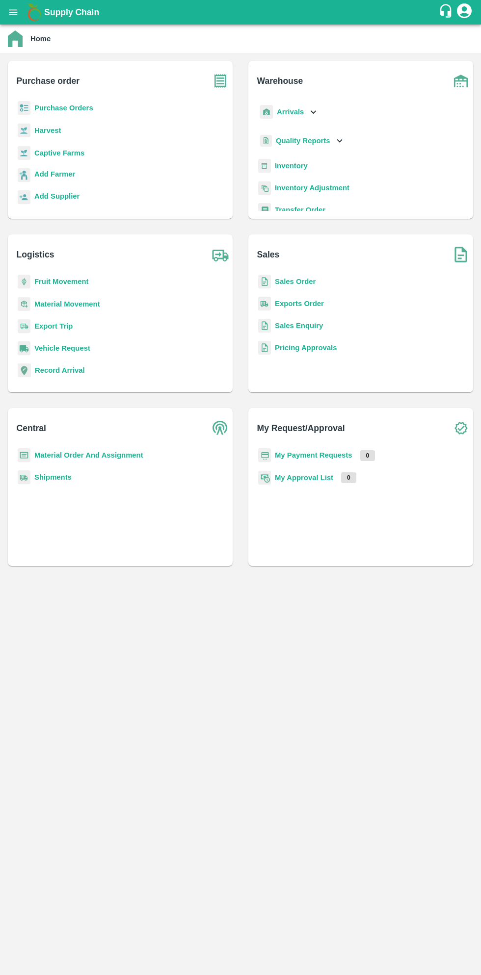
click at [76, 104] on b "Purchase Orders" at bounding box center [63, 108] width 59 height 8
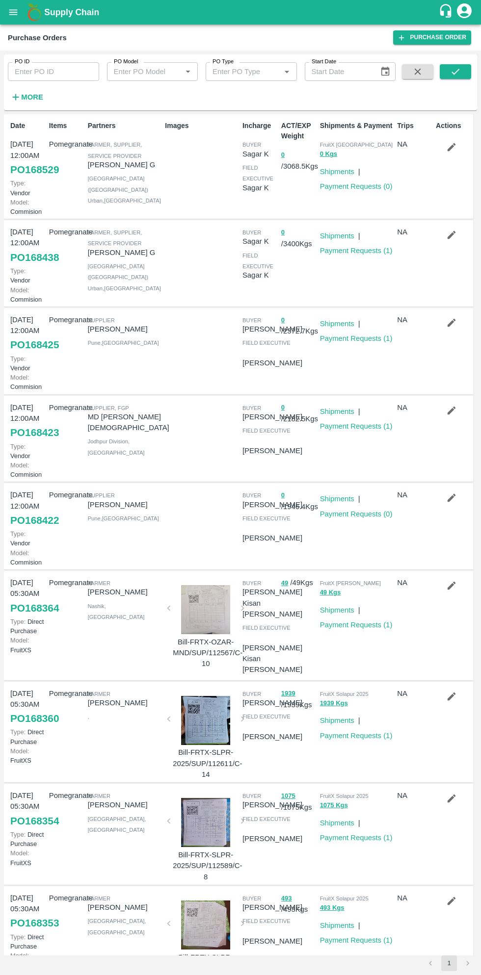
click at [34, 98] on strong "More" at bounding box center [32, 97] width 22 height 8
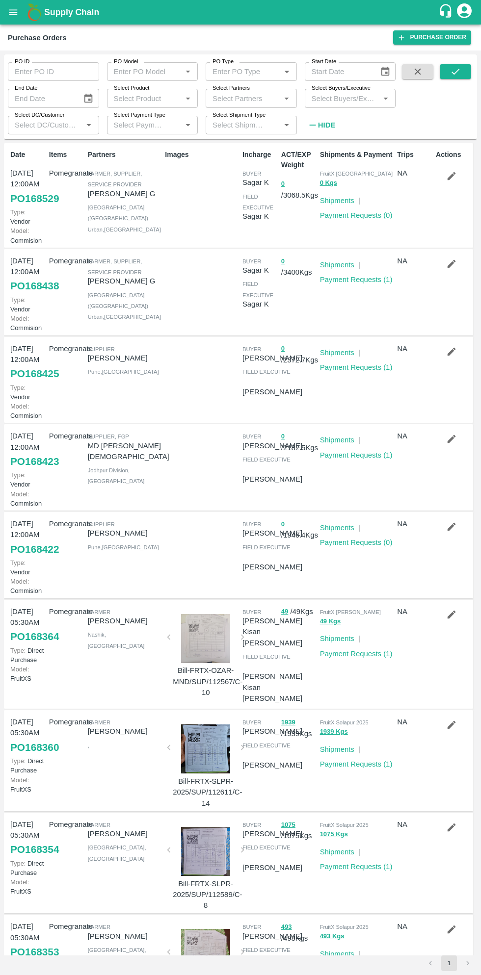
click at [344, 95] on input "Select Buyers/Executive" at bounding box center [341, 98] width 69 height 13
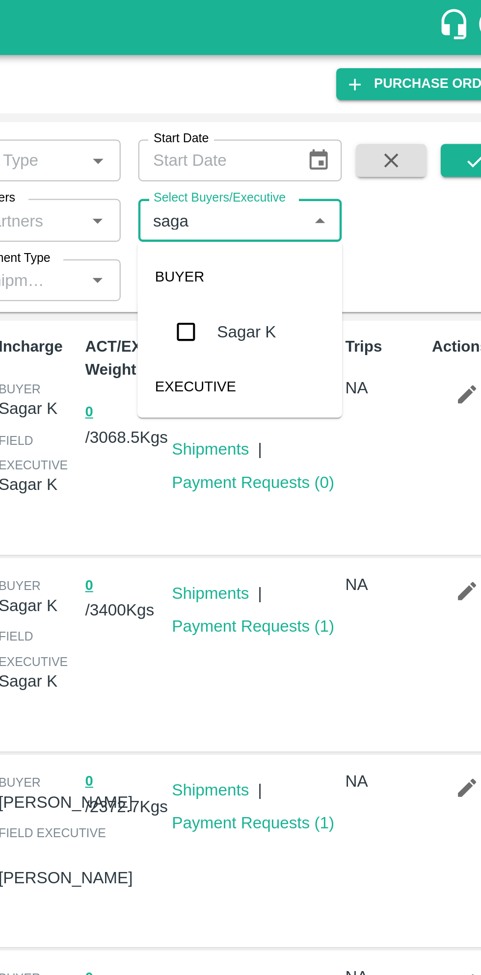
type input "sagar"
click at [330, 147] on input "checkbox" at bounding box center [326, 148] width 20 height 20
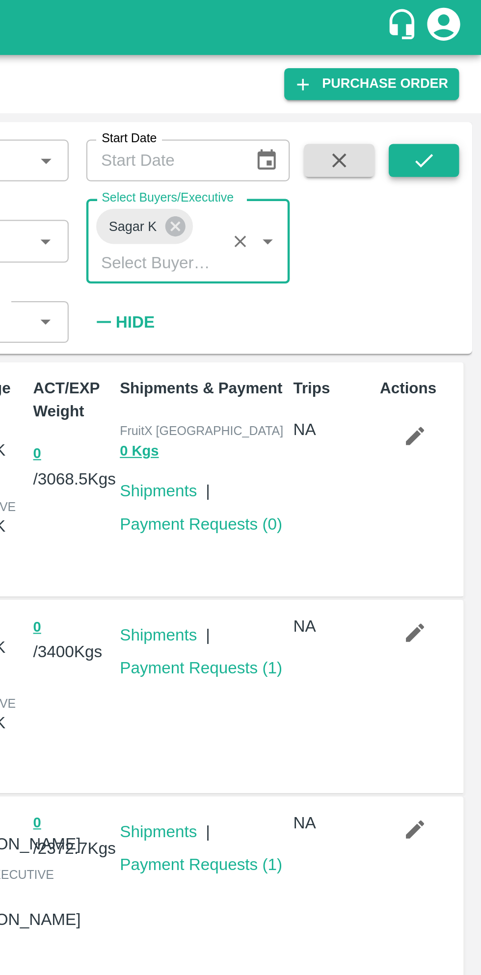
click at [455, 71] on icon "submit" at bounding box center [455, 71] width 11 height 11
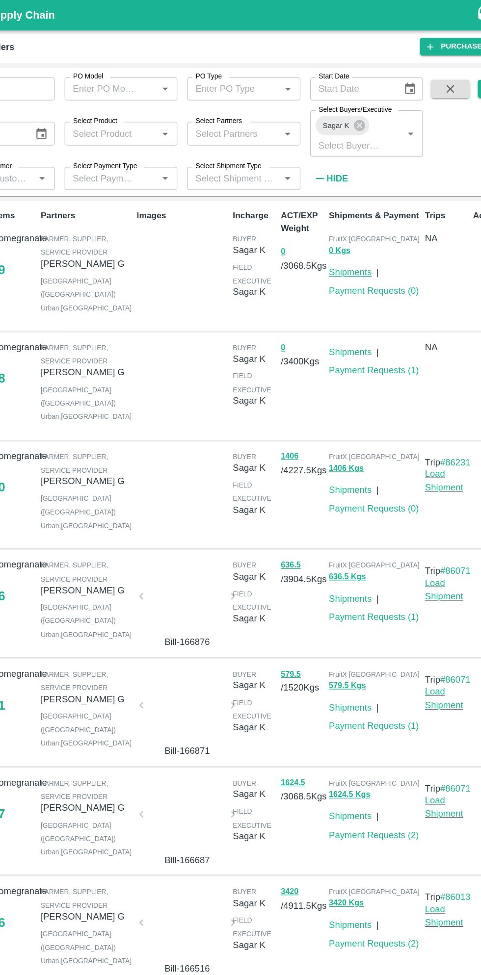
click at [344, 219] on link "Shipments" at bounding box center [337, 219] width 34 height 8
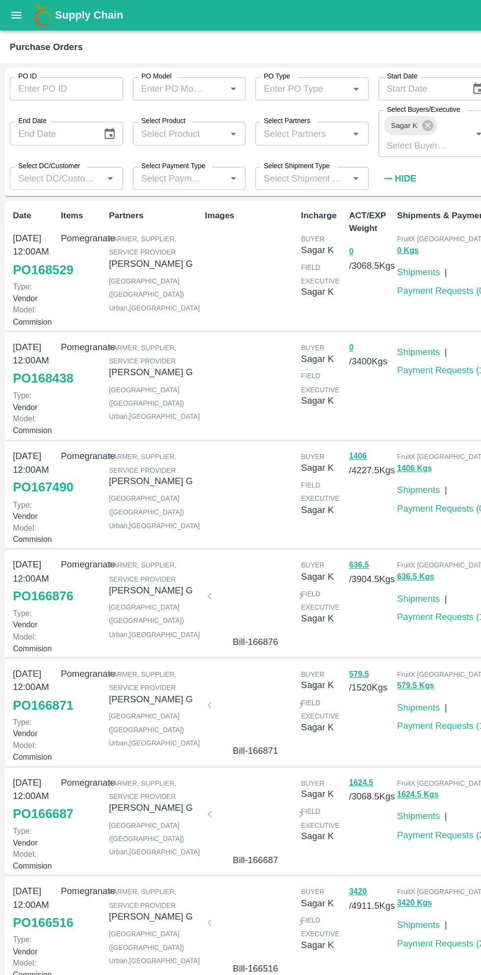
click at [23, 21] on div "Supply Chain" at bounding box center [240, 12] width 481 height 25
click at [13, 12] on icon "open drawer" at bounding box center [13, 11] width 8 height 5
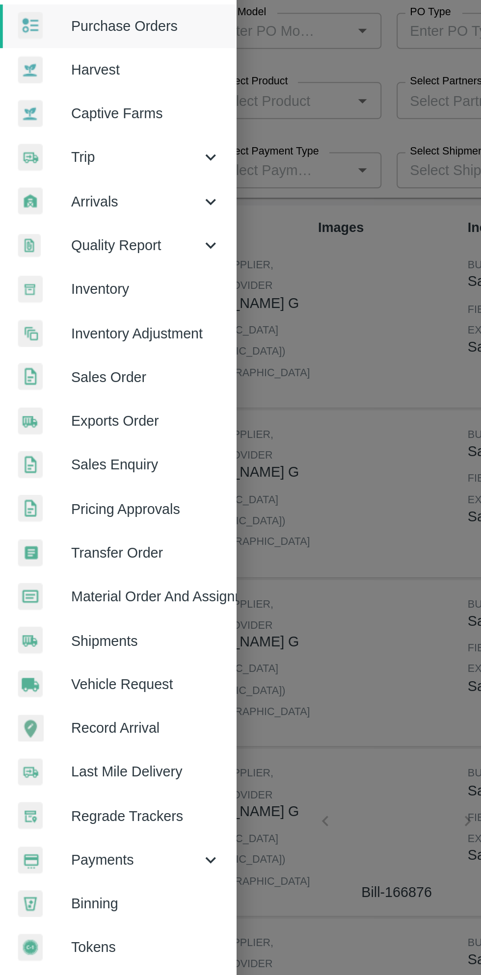
click at [61, 137] on span "Trip" at bounding box center [70, 136] width 67 height 11
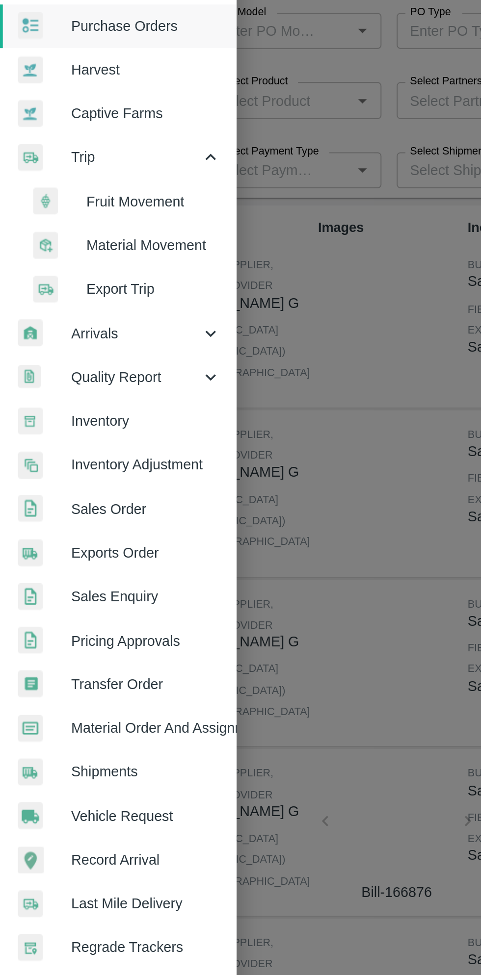
click at [86, 162] on span "Fruit Movement" at bounding box center [80, 159] width 70 height 11
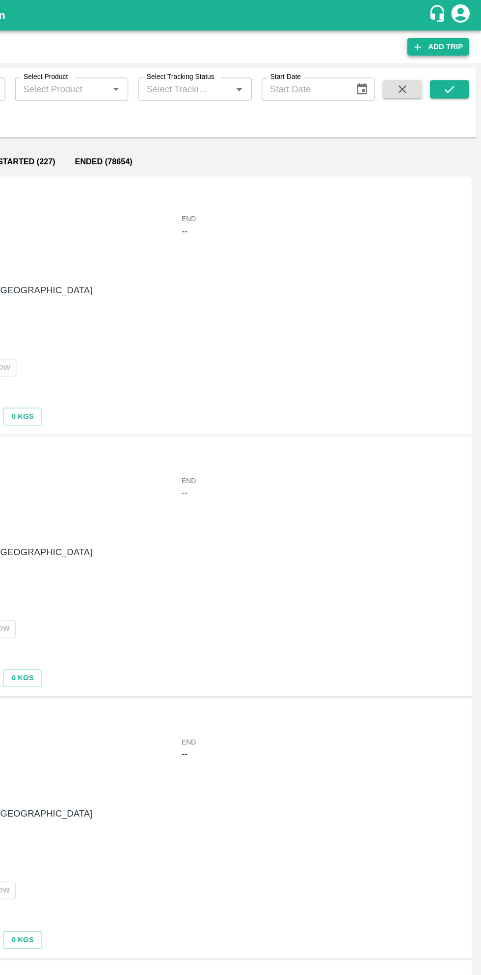
click at [444, 34] on link "Add Trip" at bounding box center [446, 37] width 50 height 14
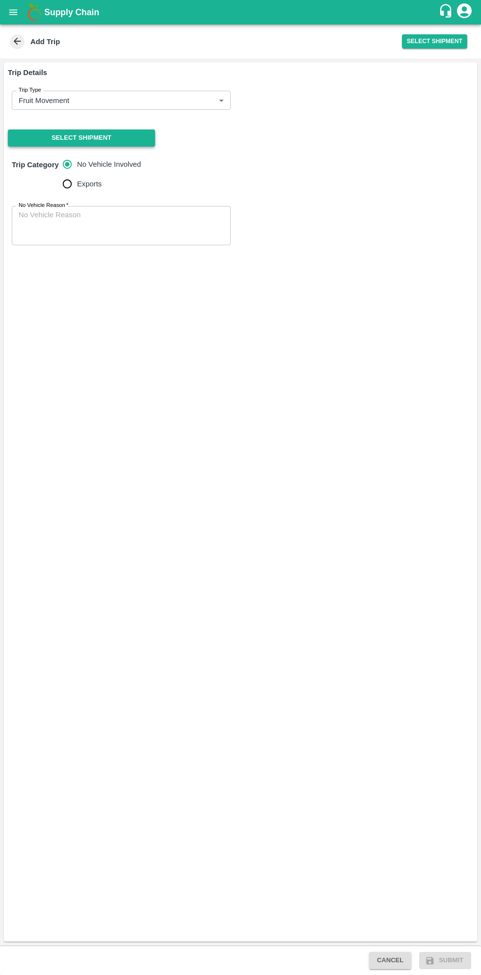
click at [125, 131] on button "Select Shipment" at bounding box center [81, 137] width 147 height 17
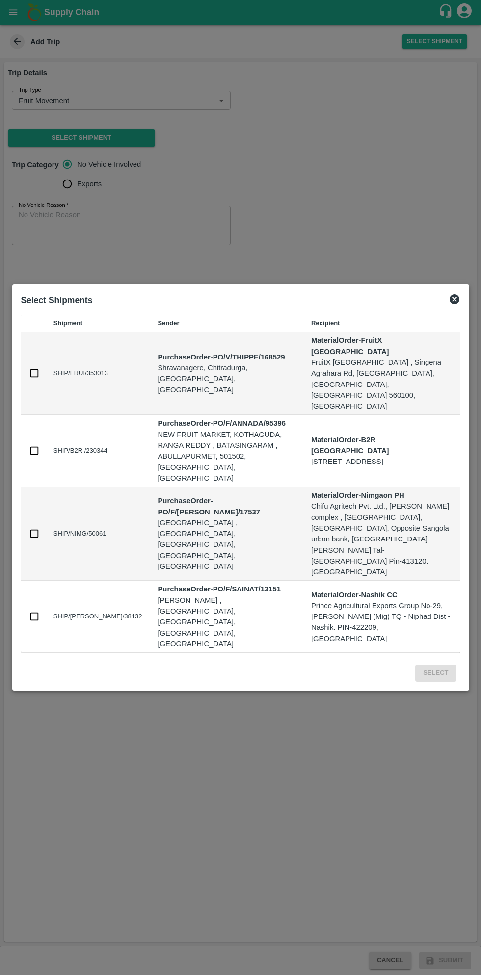
click at [34, 379] on input "checkbox" at bounding box center [34, 373] width 11 height 11
checkbox input "true"
click at [434, 664] on button "Select" at bounding box center [435, 672] width 41 height 17
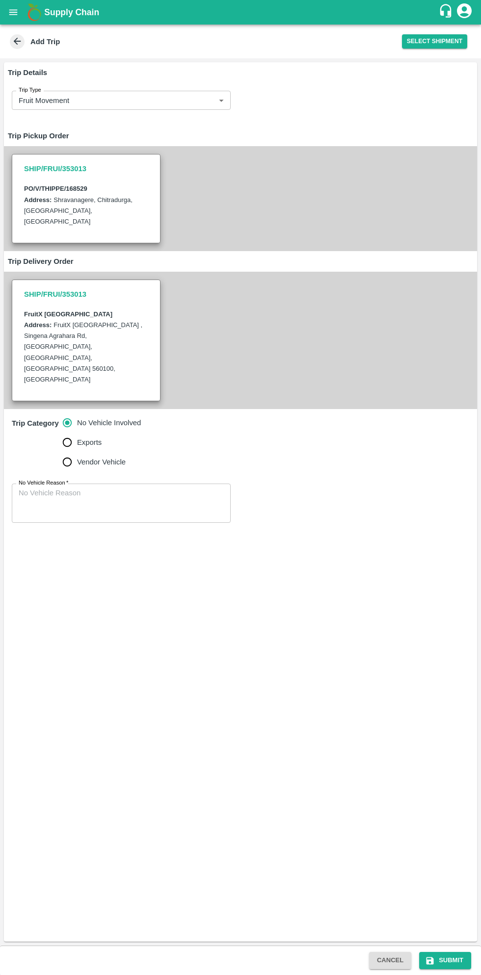
click at [60, 452] on input "Vendor Vehicle" at bounding box center [67, 462] width 20 height 20
radio input "true"
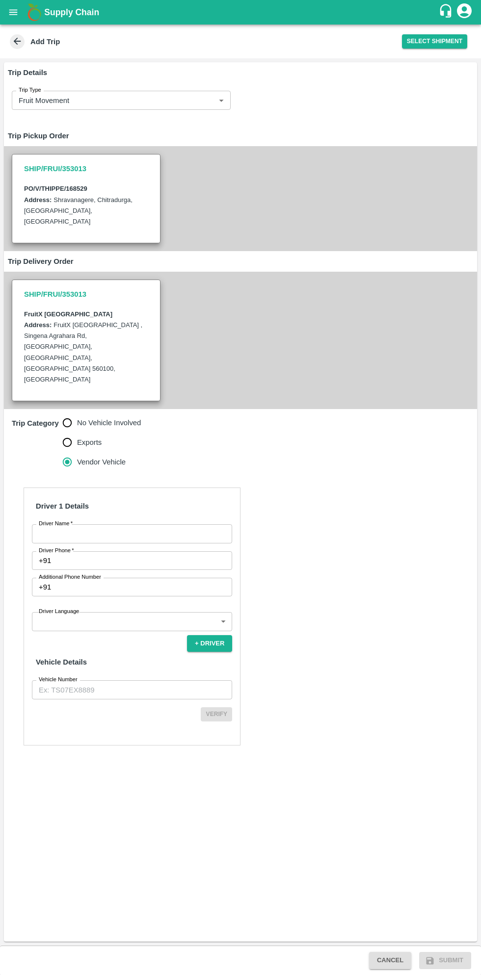
click at [127, 524] on input "Driver Name   *" at bounding box center [132, 533] width 200 height 19
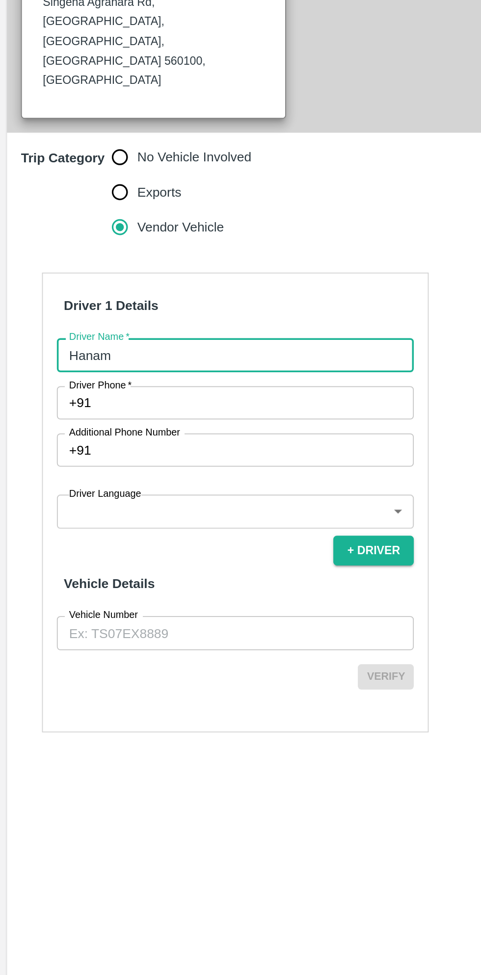
type input "Hanamesh"
click at [137, 551] on input "Driver Phone   *" at bounding box center [143, 560] width 177 height 19
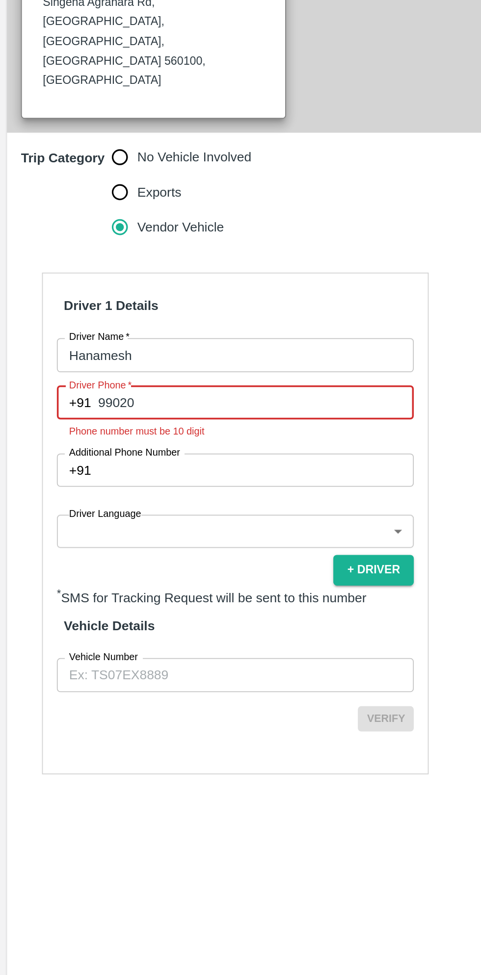
click at [64, 704] on input "Vehicle Number" at bounding box center [132, 713] width 200 height 19
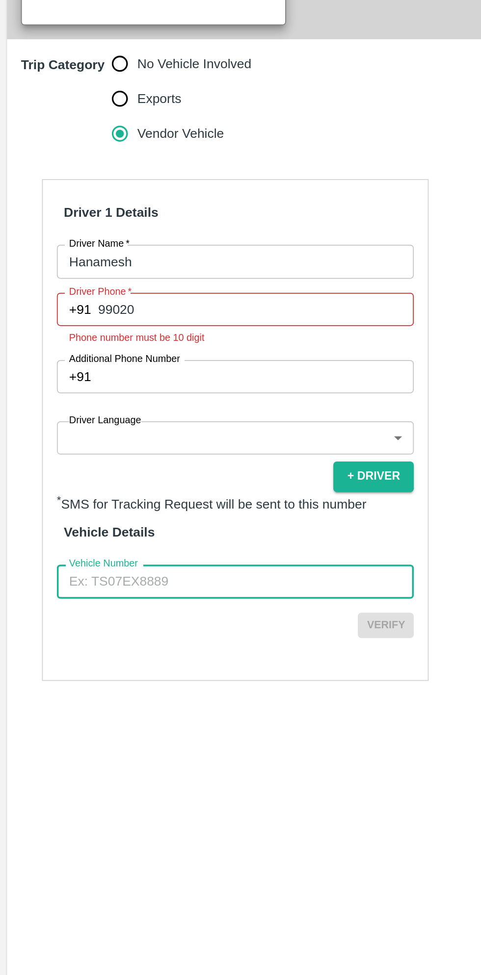
click at [149, 551] on input "99020" at bounding box center [143, 560] width 177 height 19
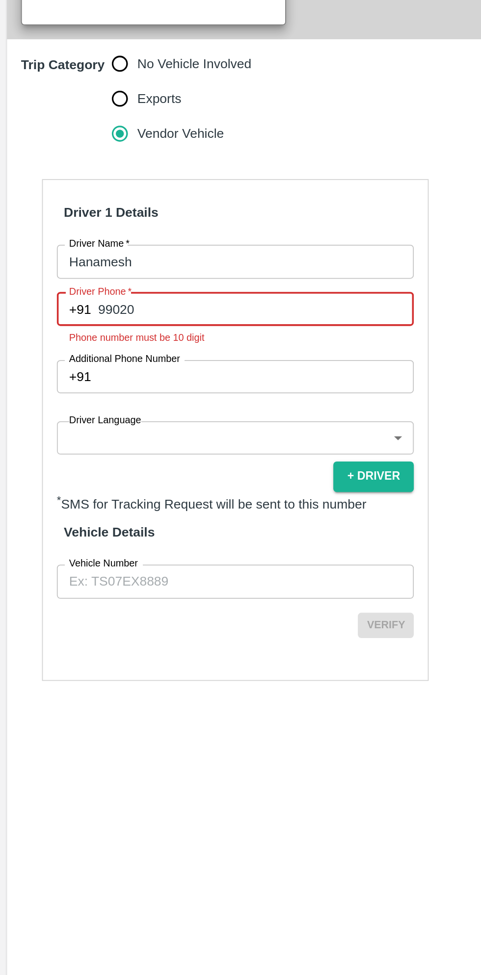
type input "9902068713"
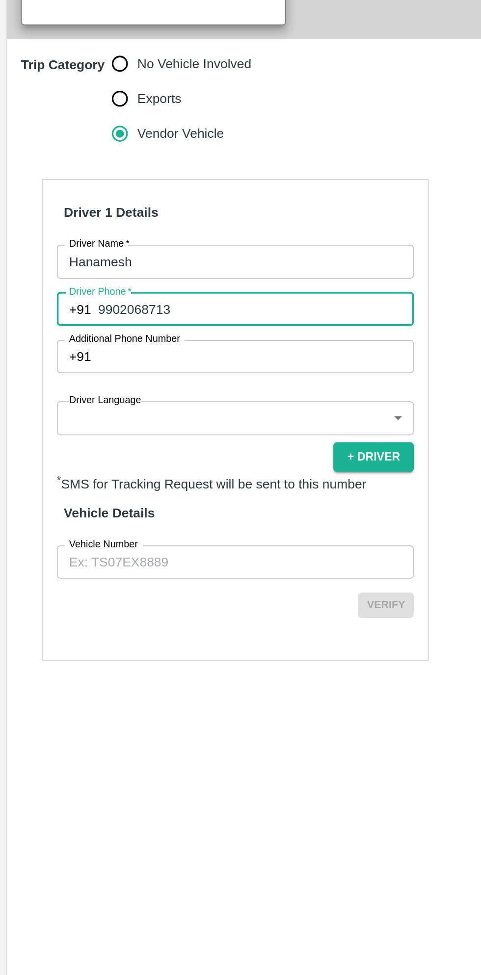
click at [130, 581] on body "Supply Chain Add Trip Select Shipment Trip Details Trip Type Fruit Movement 1 T…" at bounding box center [240, 487] width 481 height 975
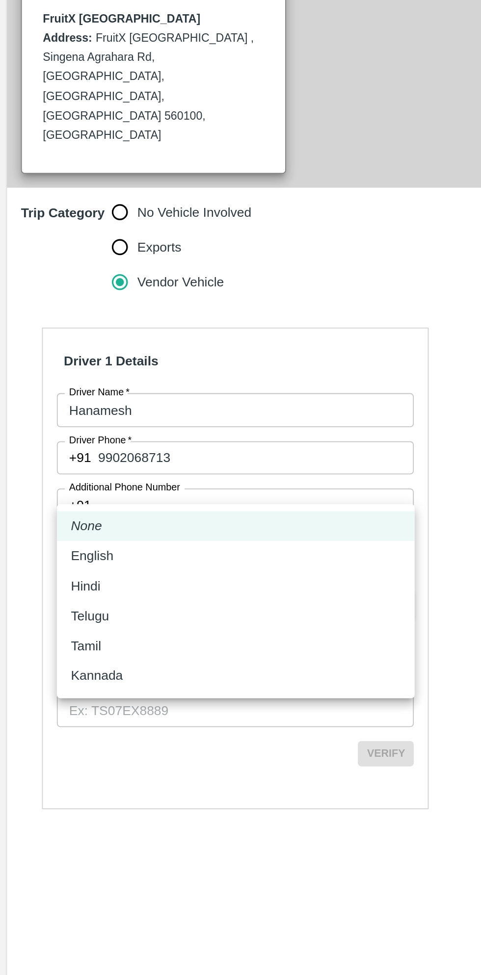
click at [63, 686] on p "Kannada" at bounding box center [54, 682] width 29 height 11
type input "ka"
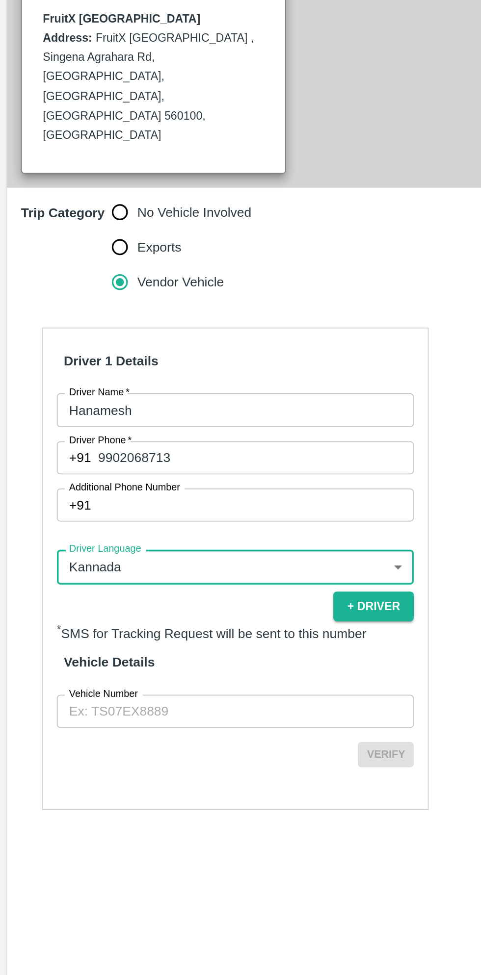
click at [129, 693] on input "Vehicle Number" at bounding box center [132, 702] width 200 height 19
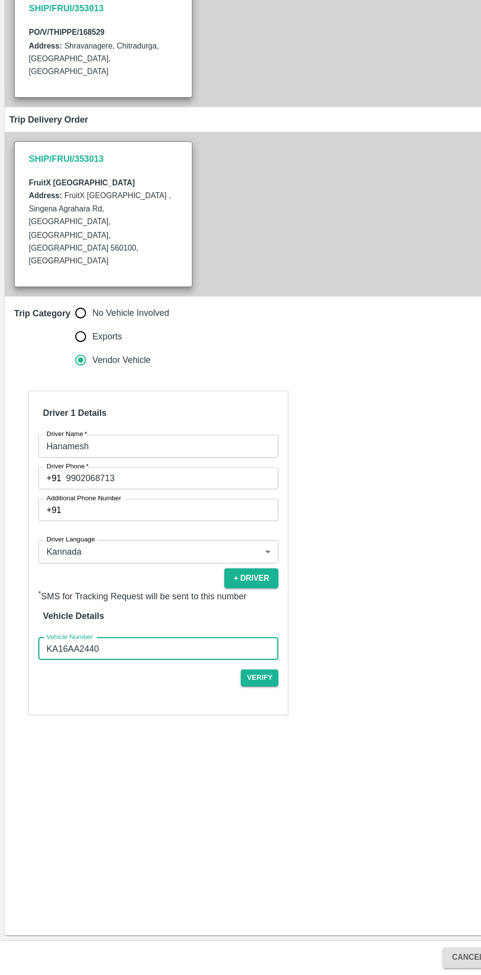
click at [180, 693] on input "KA16AA2440" at bounding box center [132, 702] width 200 height 19
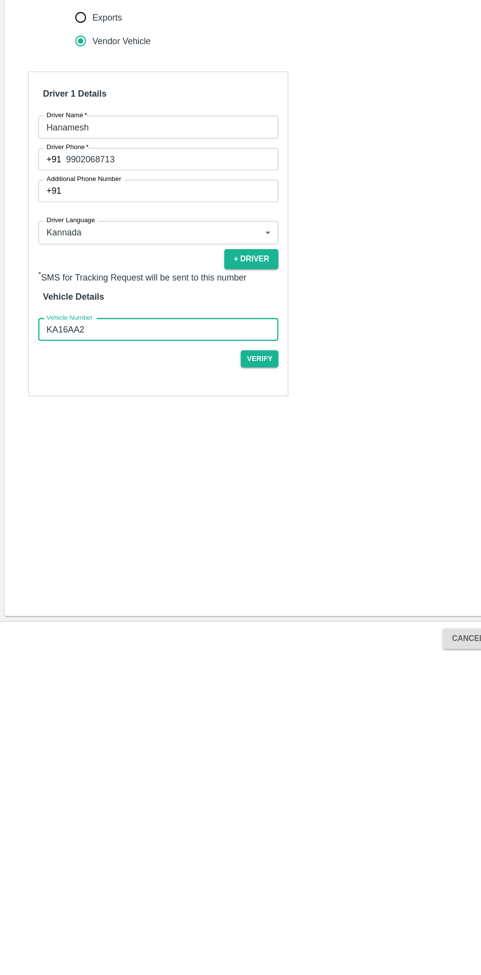
type input "KA16AA2354"
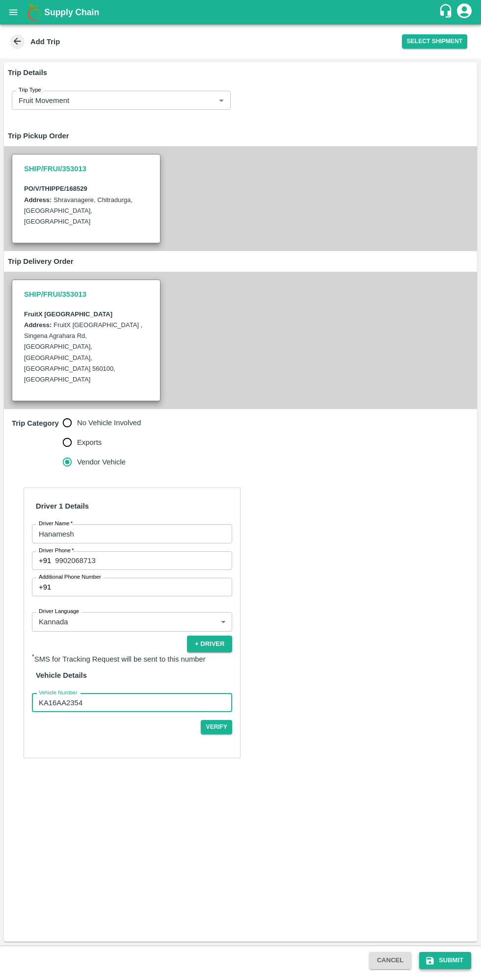
click at [451, 960] on button "Submit" at bounding box center [445, 960] width 52 height 17
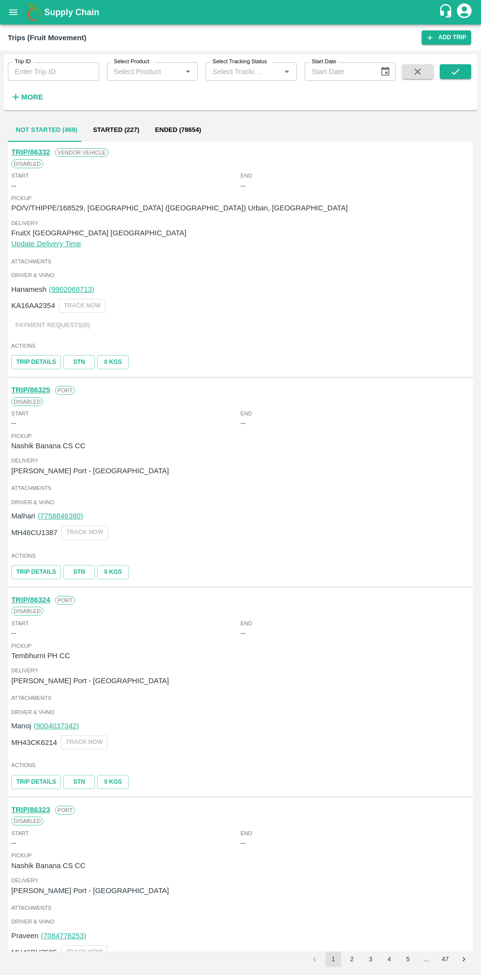
scroll to position [2, 0]
click at [13, 16] on icon "open drawer" at bounding box center [13, 12] width 11 height 11
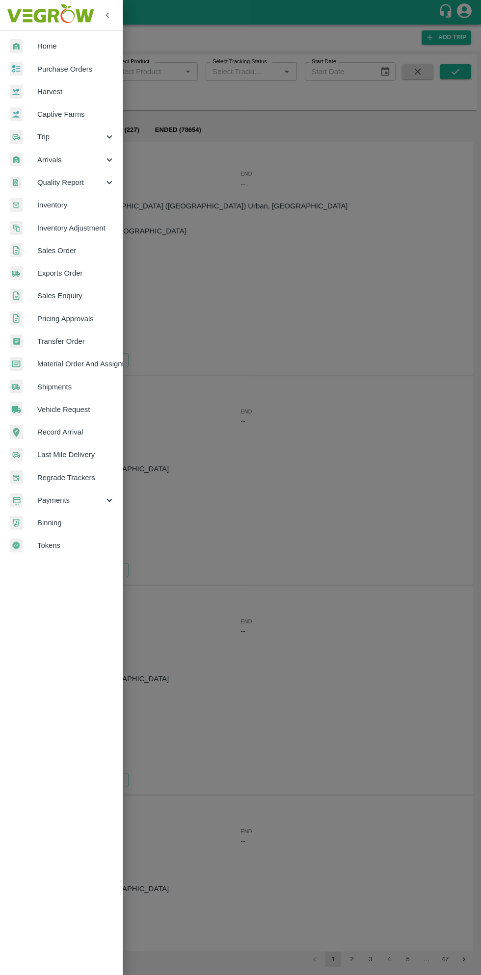
click at [77, 69] on span "Purchase Orders" at bounding box center [75, 69] width 77 height 11
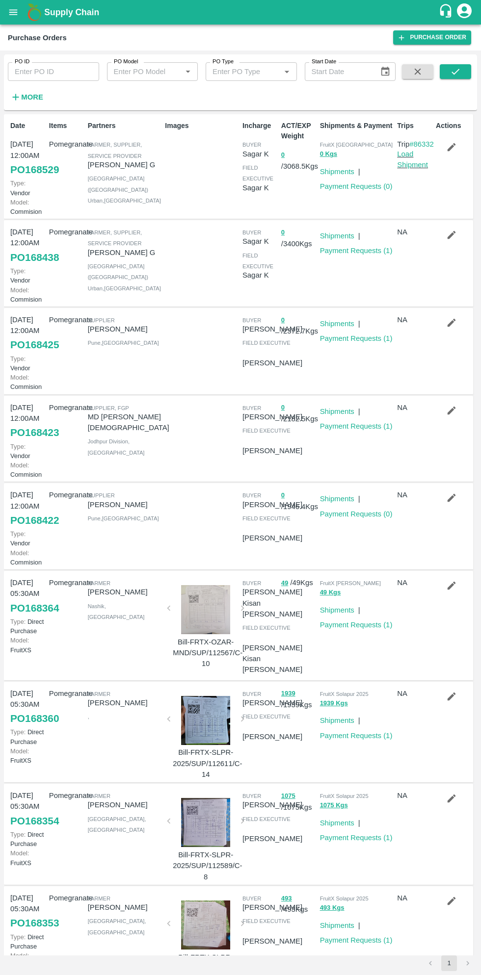
click at [35, 97] on strong "More" at bounding box center [32, 97] width 22 height 8
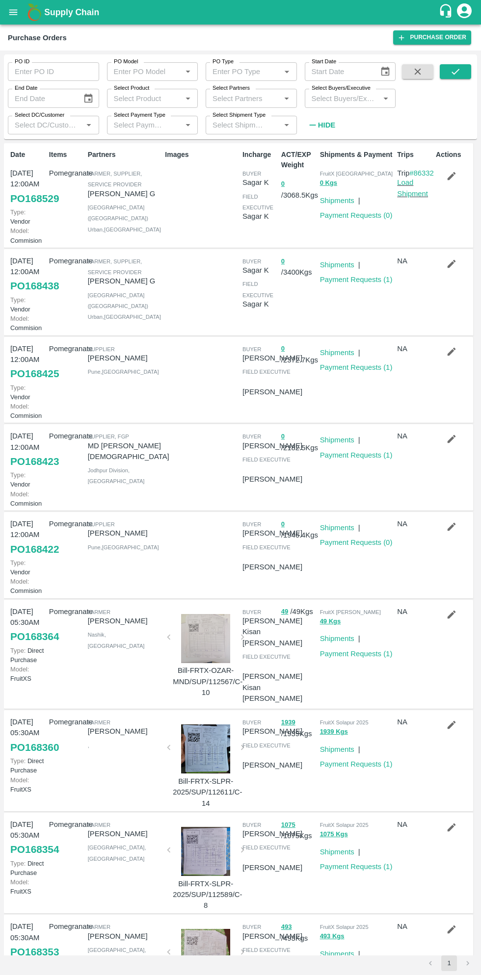
click at [354, 96] on input "Select Buyers/Executive" at bounding box center [341, 98] width 69 height 13
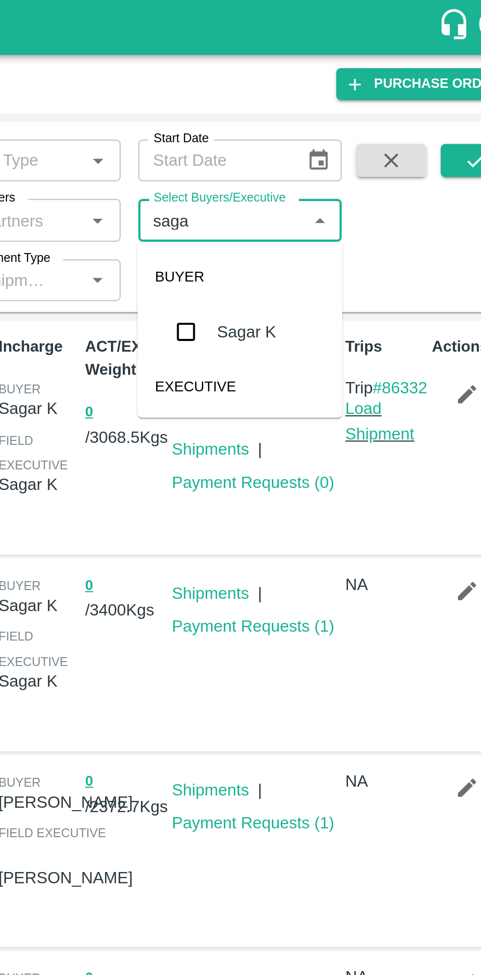
type input "sagar"
click at [322, 148] on input "checkbox" at bounding box center [326, 148] width 20 height 20
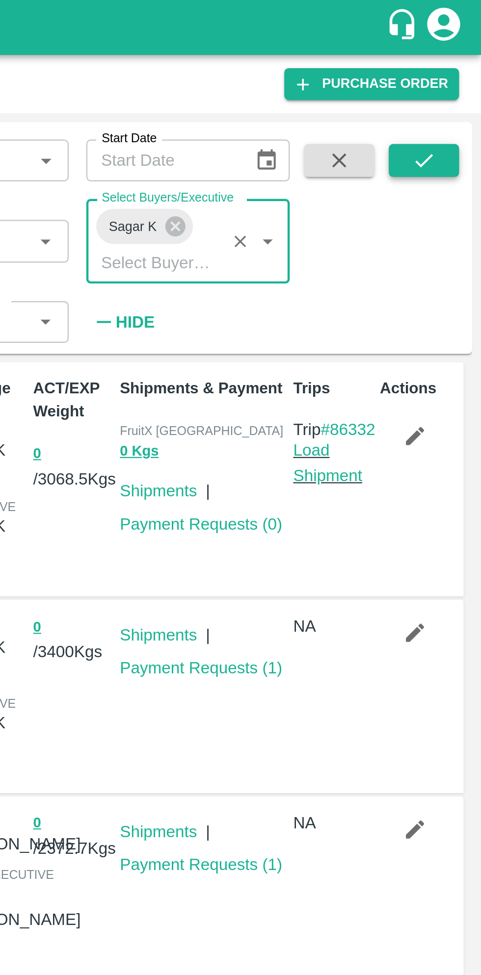
click at [454, 74] on icon "submit" at bounding box center [455, 72] width 8 height 6
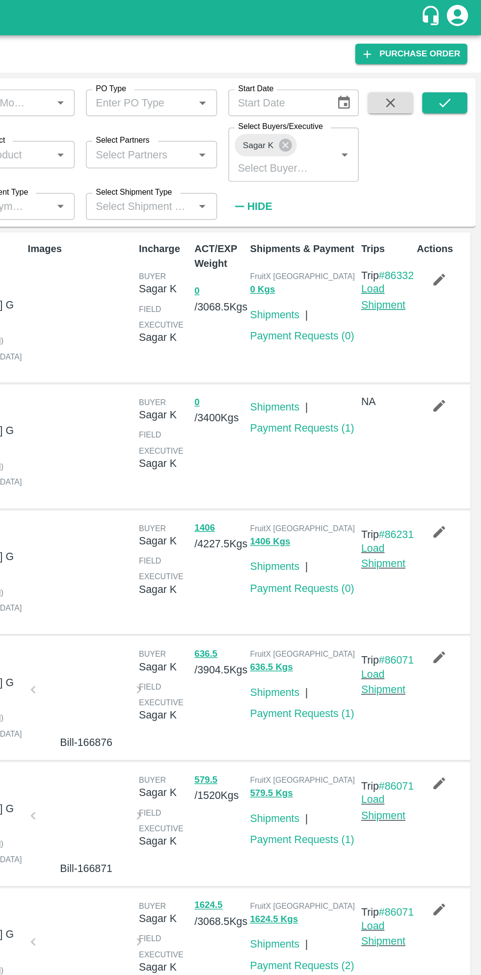
click at [410, 216] on link "Load Shipment" at bounding box center [412, 206] width 31 height 19
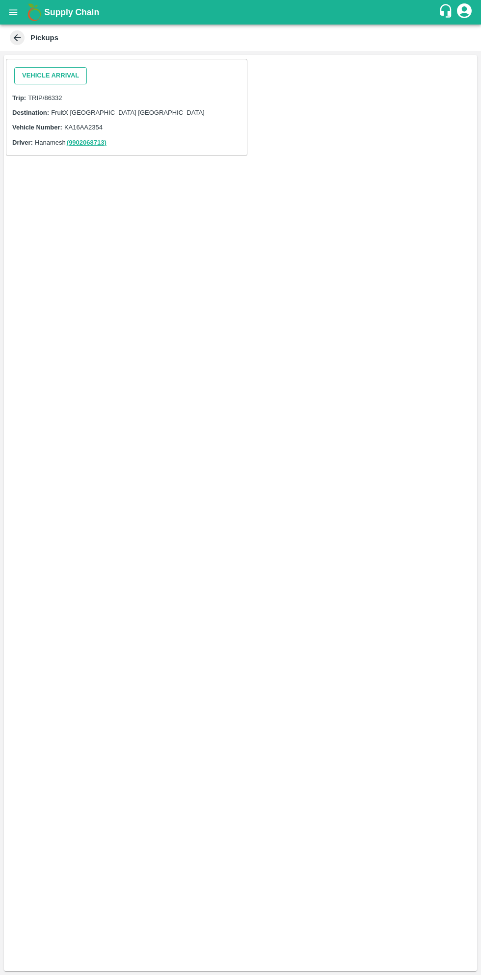
click at [62, 75] on button "Vehicle Arrival" at bounding box center [50, 75] width 73 height 17
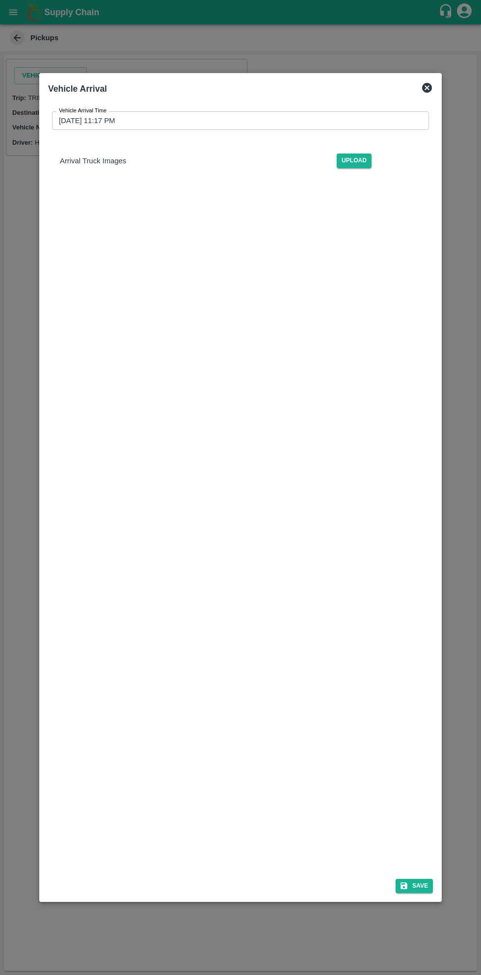
click at [111, 121] on input "10/08/2025 11:17 PM" at bounding box center [237, 120] width 370 height 19
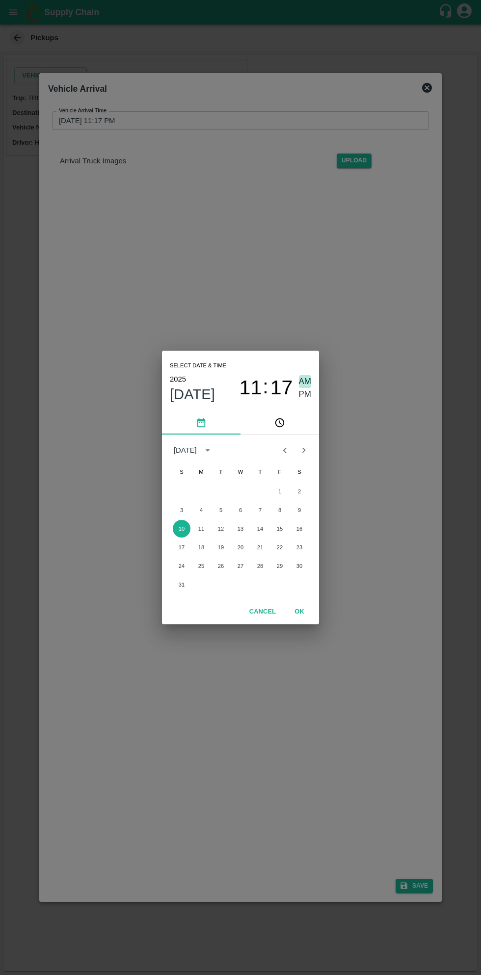
click at [305, 381] on span "AM" at bounding box center [305, 381] width 13 height 13
type input "10/08/2025 11:17 AM"
click at [299, 612] on button "OK" at bounding box center [298, 611] width 31 height 17
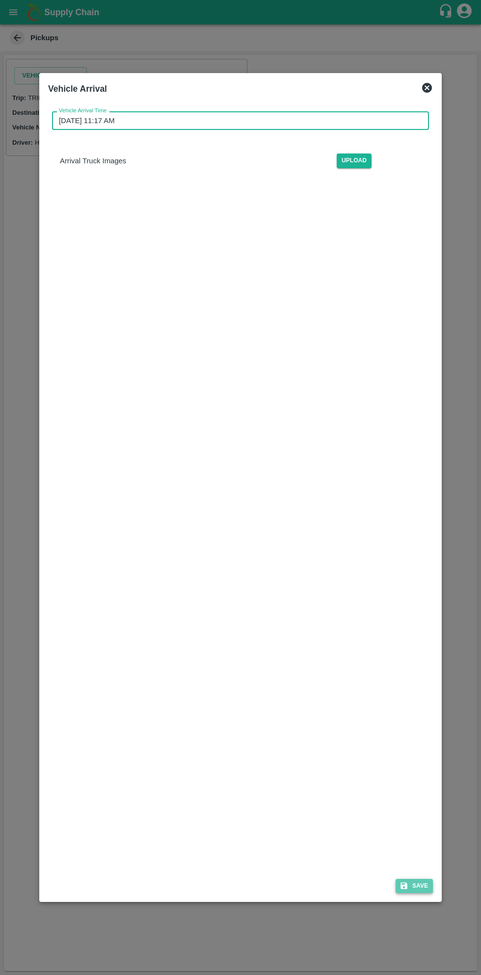
click at [413, 883] on button "Save" at bounding box center [413, 886] width 37 height 14
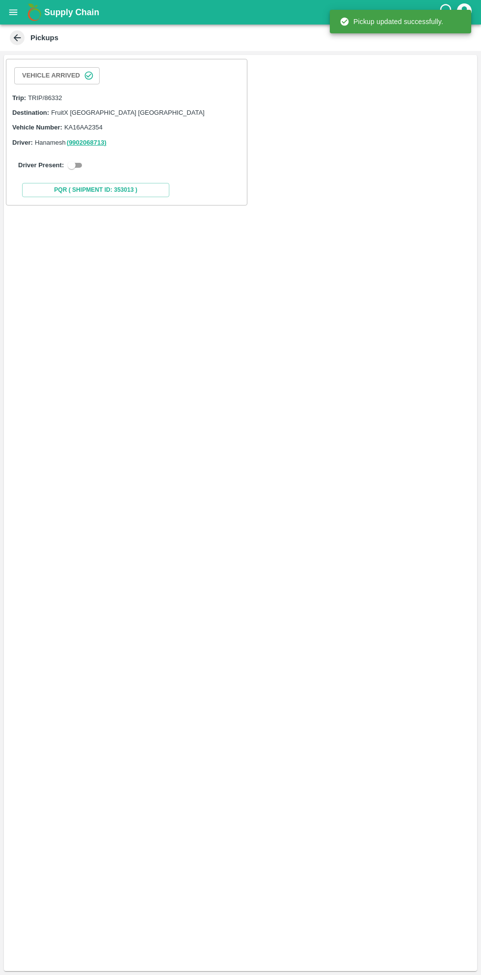
click at [73, 170] on input "checkbox" at bounding box center [71, 165] width 35 height 12
checkbox input "true"
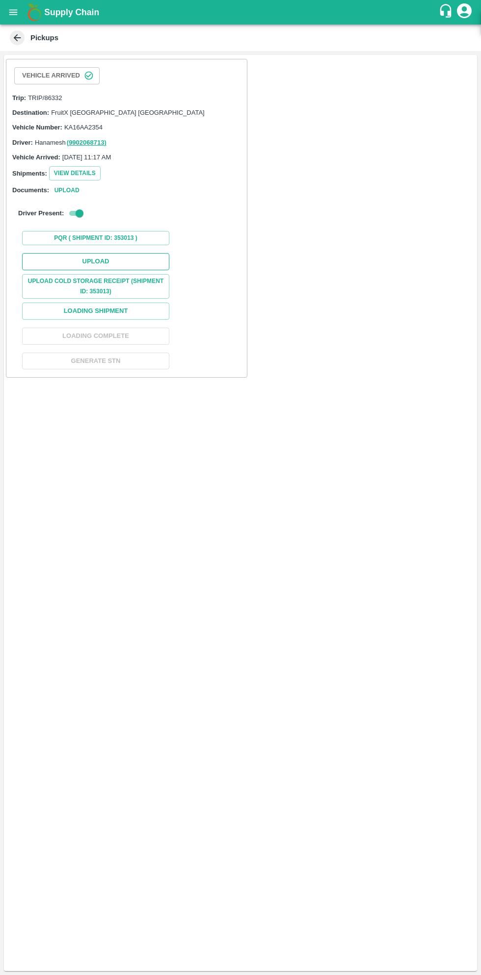
click at [122, 262] on button "Upload" at bounding box center [95, 261] width 147 height 17
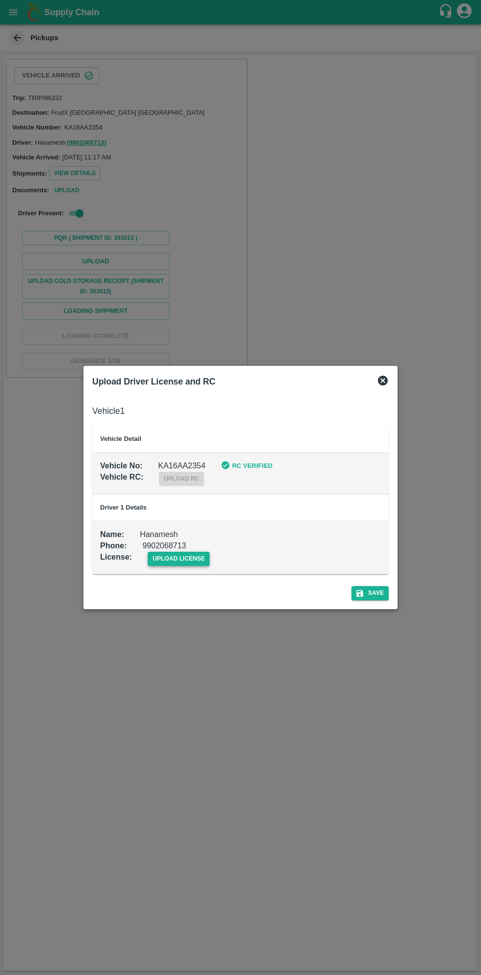
click at [187, 562] on span "upload license" at bounding box center [179, 559] width 62 height 14
click at [0, 0] on input "upload license" at bounding box center [0, 0] width 0 height 0
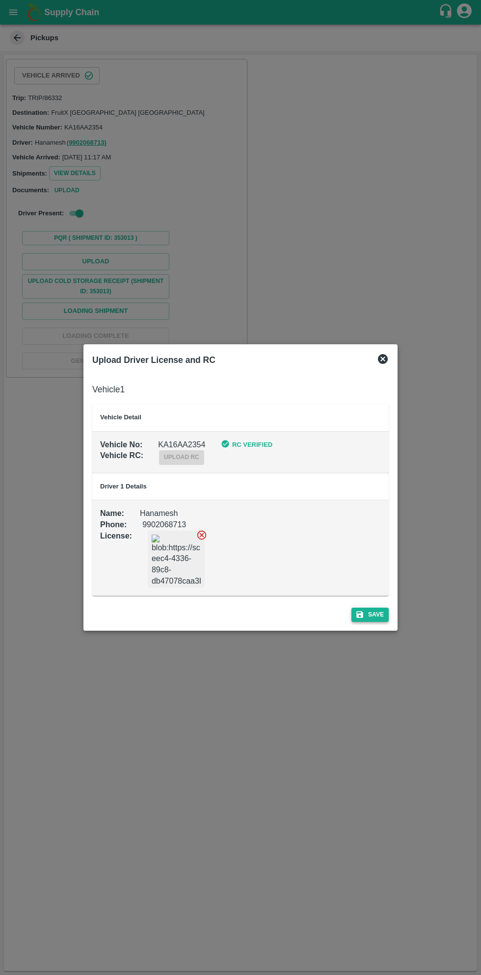
click at [376, 614] on button "Save" at bounding box center [369, 615] width 37 height 14
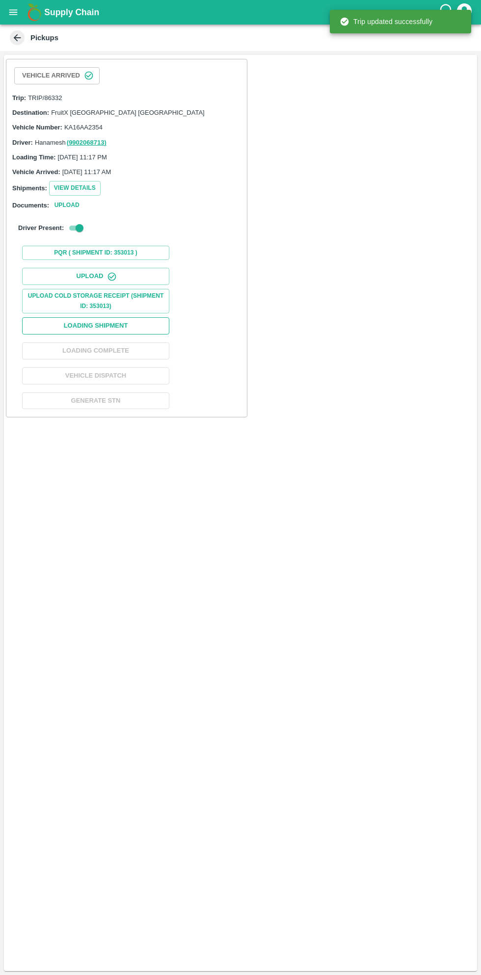
click at [138, 324] on button "Loading Shipment" at bounding box center [95, 325] width 147 height 17
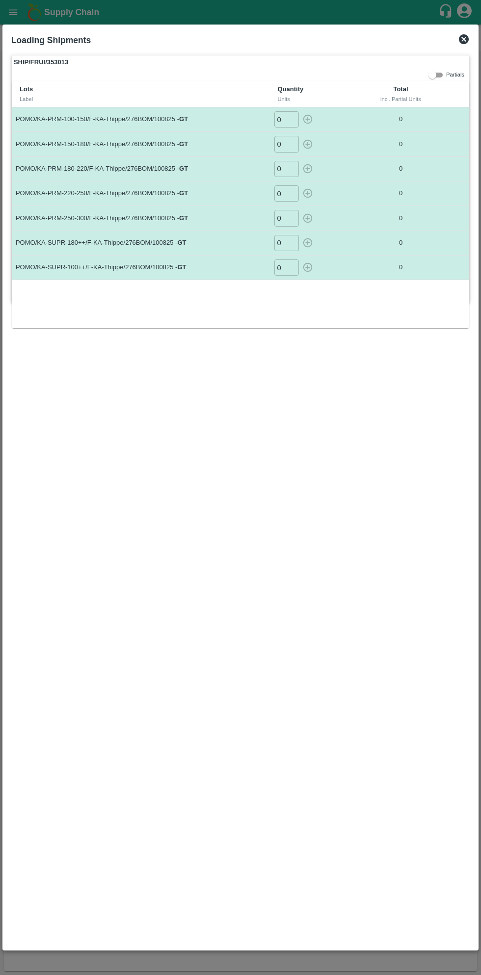
click at [290, 123] on input "0" at bounding box center [286, 119] width 25 height 16
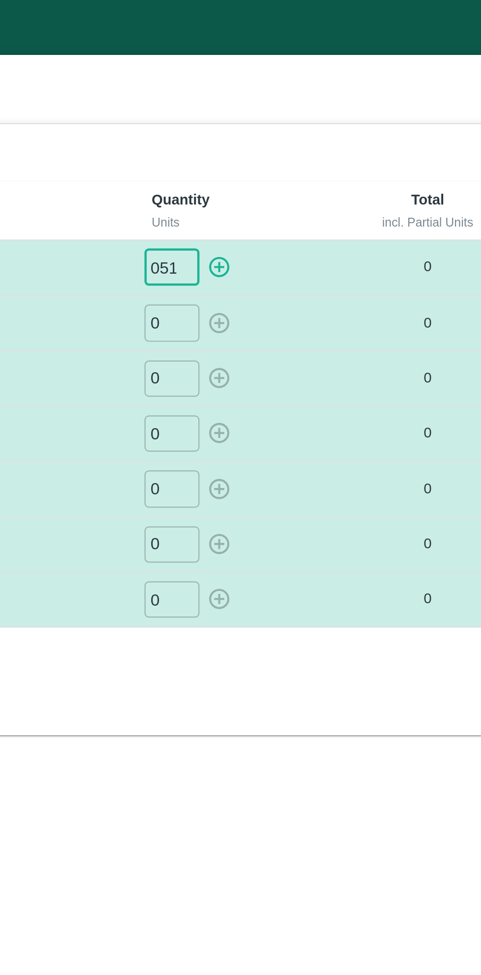
type input "051"
type input "033"
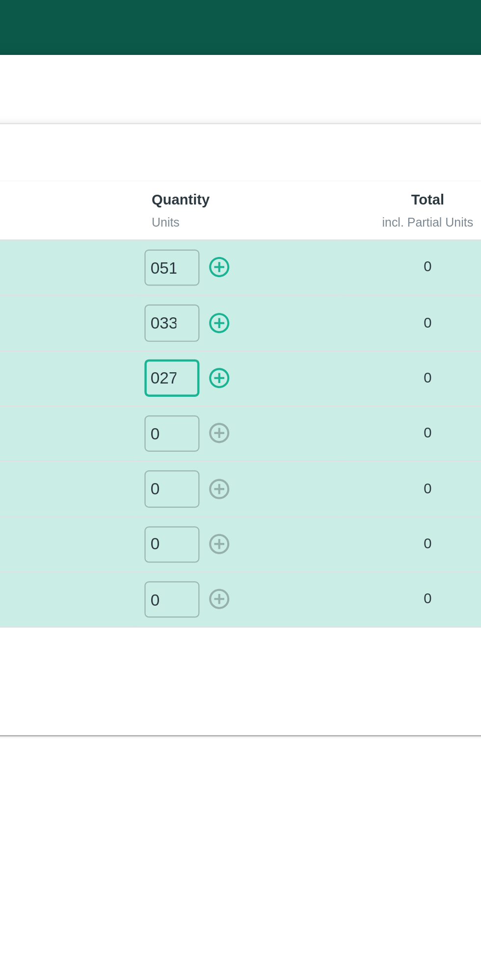
type input "027"
type input "019"
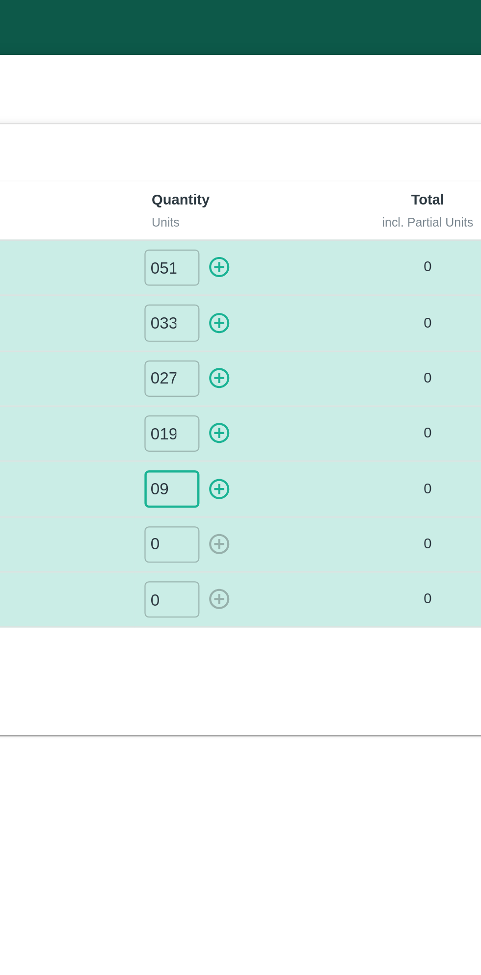
type input "09"
type input "084"
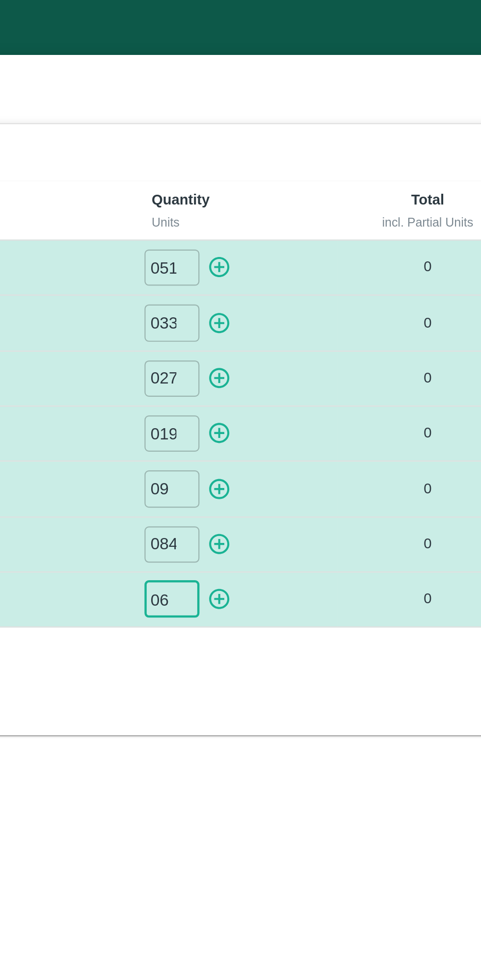
type input "0"
click at [305, 264] on icon "button" at bounding box center [307, 267] width 11 height 11
type input "0"
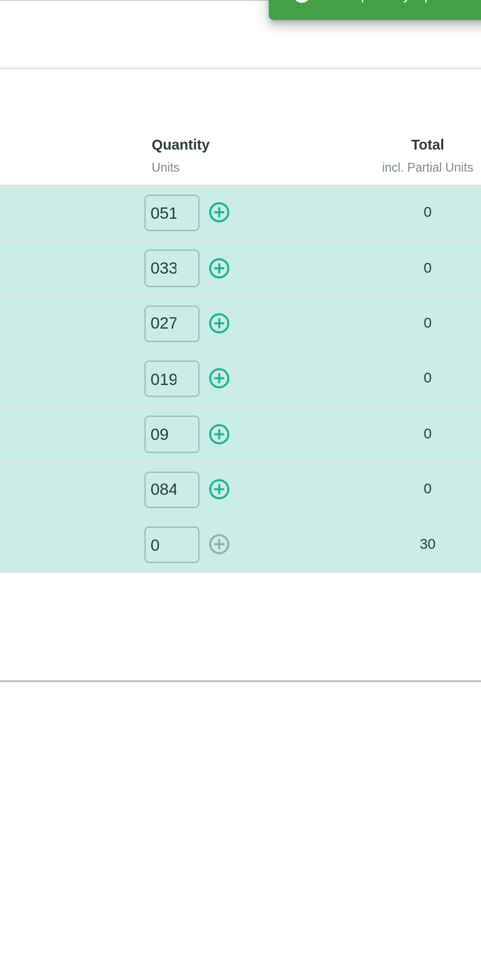
click at [309, 243] on icon "button" at bounding box center [307, 242] width 11 height 11
type input "0"
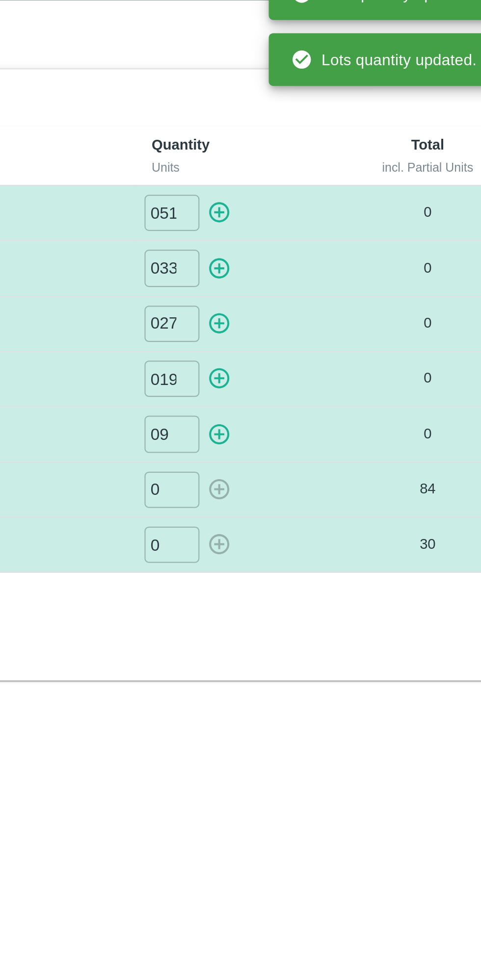
click at [308, 213] on icon "button" at bounding box center [307, 218] width 11 height 11
type input "0"
click at [309, 195] on icon "button" at bounding box center [307, 193] width 11 height 11
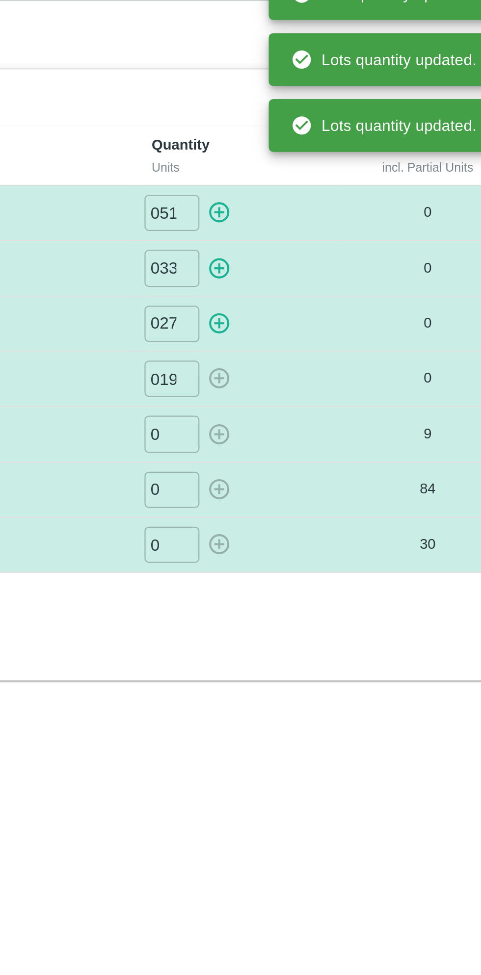
type input "0"
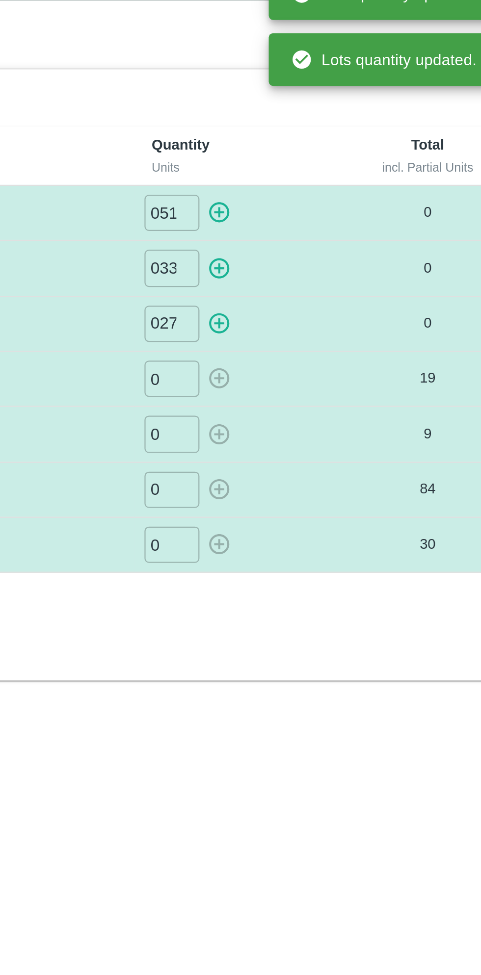
click at [306, 172] on icon "button" at bounding box center [307, 168] width 9 height 9
type input "0"
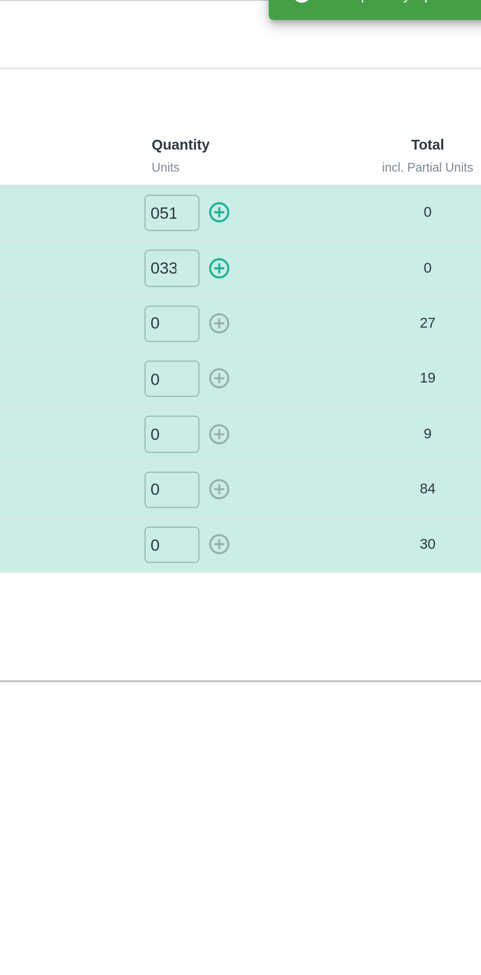
click at [314, 146] on button "button" at bounding box center [308, 144] width 16 height 16
type input "0"
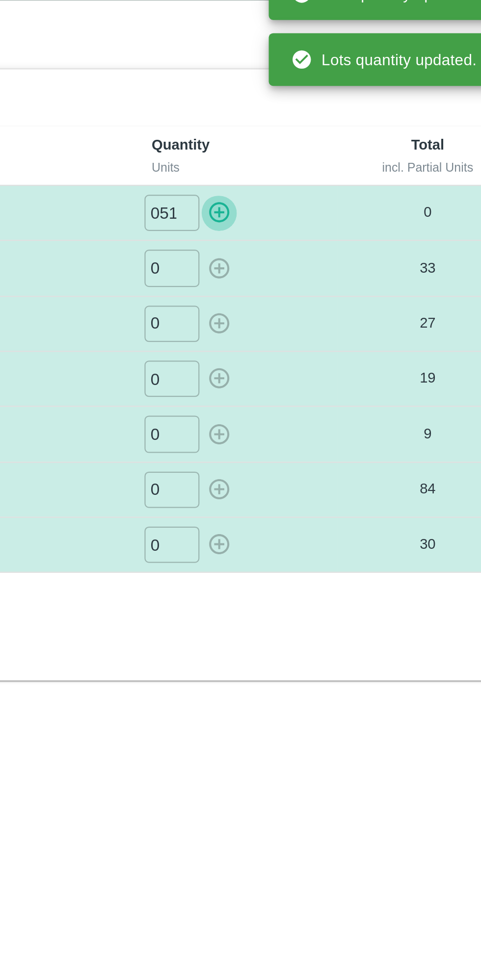
click at [308, 118] on icon "button" at bounding box center [307, 119] width 11 height 11
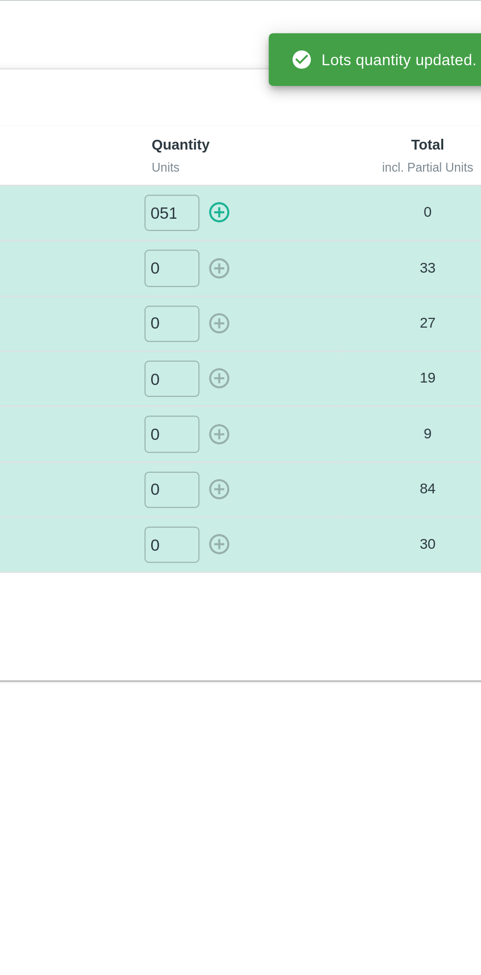
type input "0"
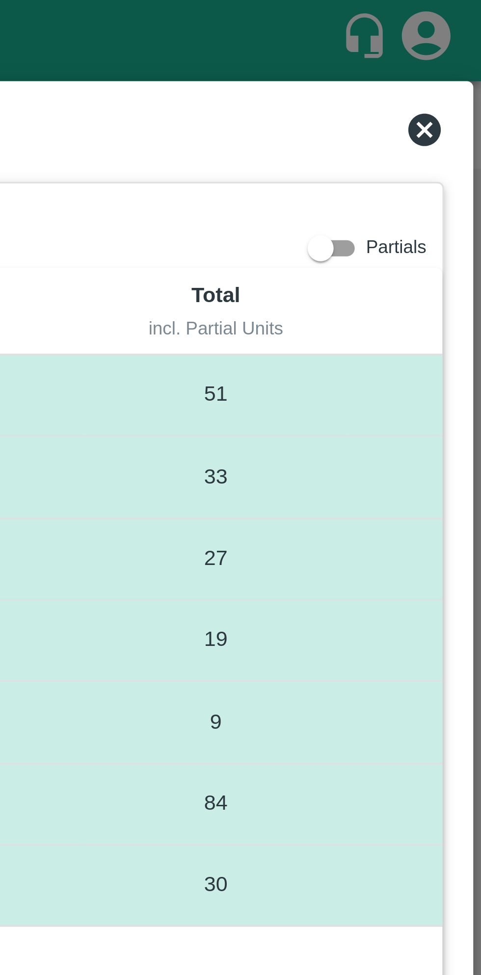
click at [467, 40] on icon at bounding box center [464, 39] width 10 height 10
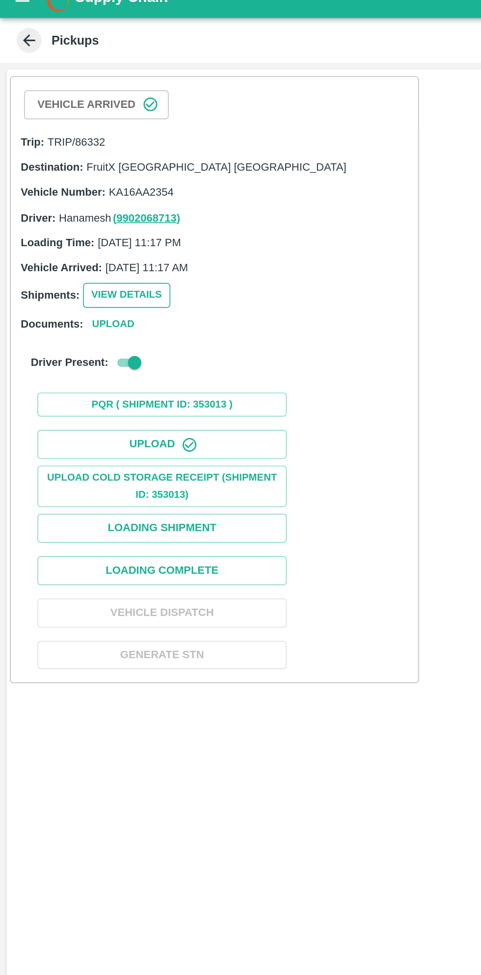
click at [84, 187] on button "View Details" at bounding box center [74, 188] width 51 height 14
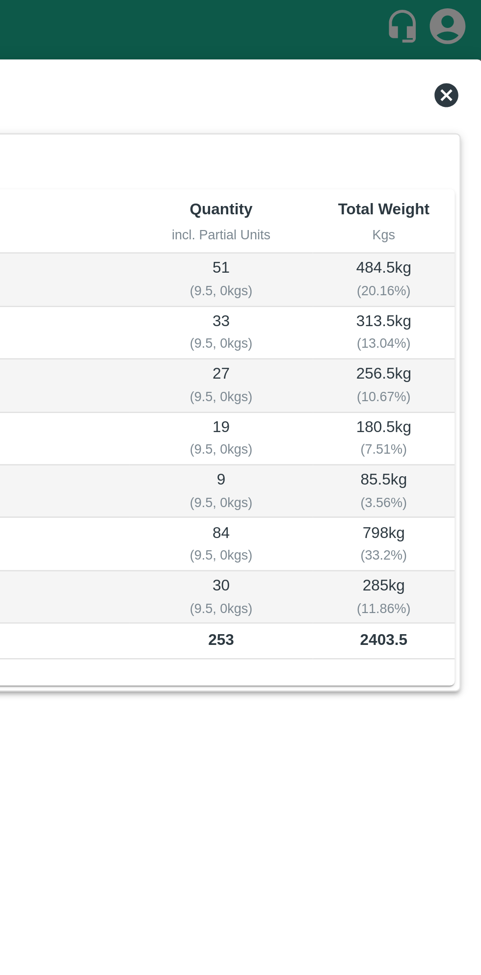
click at [466, 38] on icon at bounding box center [464, 39] width 10 height 10
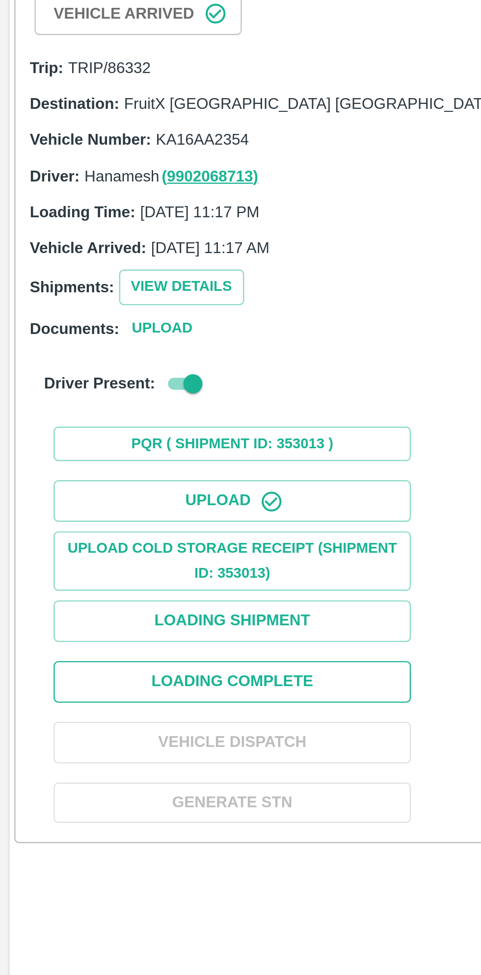
click at [132, 348] on button "Loading Complete" at bounding box center [95, 350] width 147 height 17
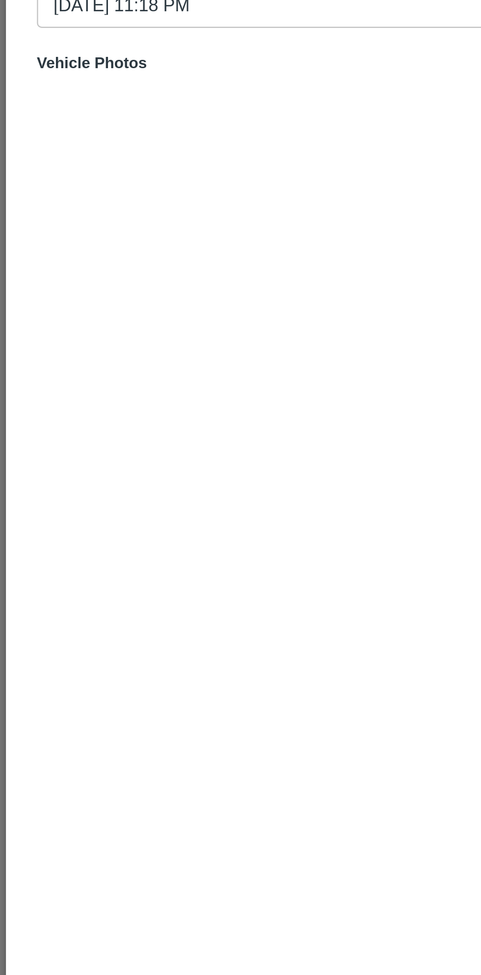
click at [141, 78] on input "10/08/2025 11:18 PM" at bounding box center [236, 72] width 443 height 19
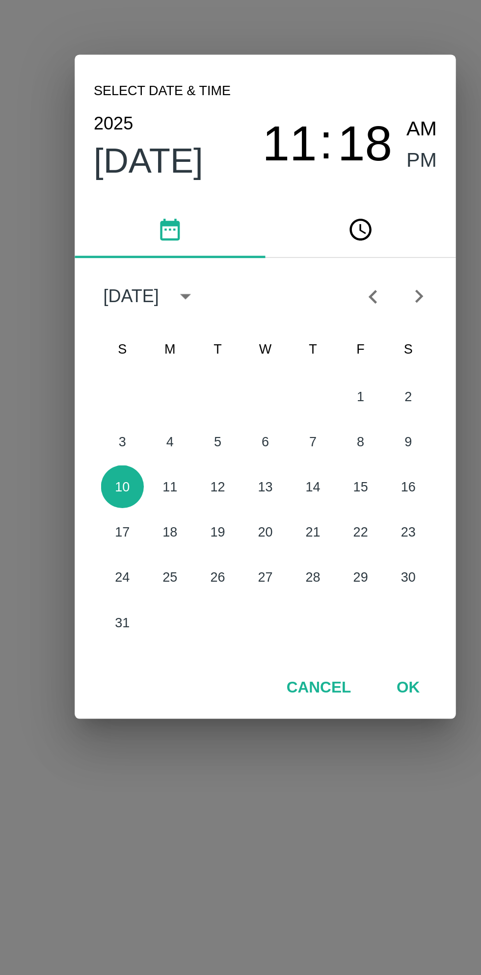
click at [253, 385] on span "11" at bounding box center [250, 388] width 23 height 24
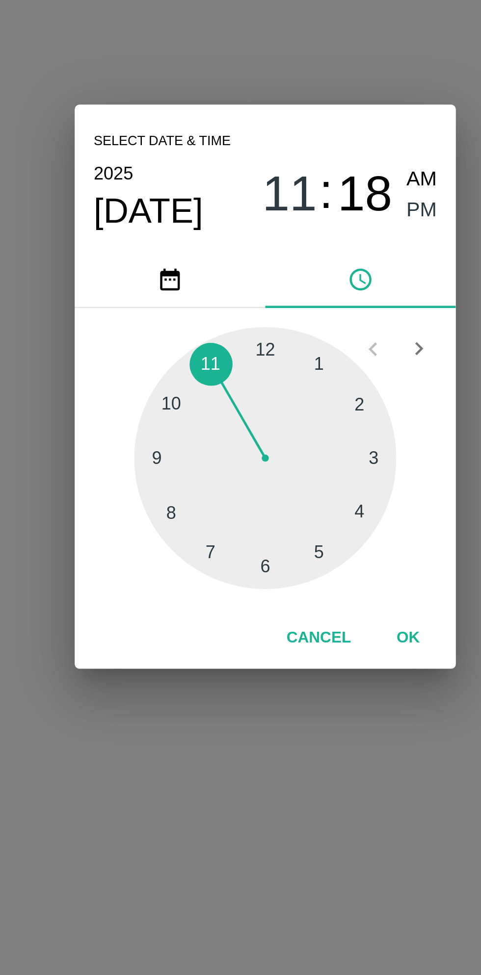
click at [279, 540] on div at bounding box center [240, 517] width 108 height 108
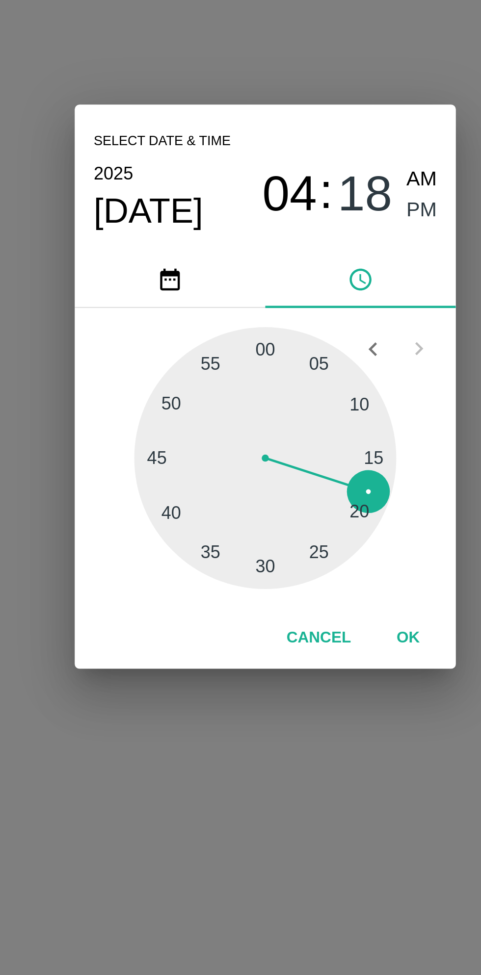
click at [296, 590] on button "OK" at bounding box center [298, 591] width 31 height 17
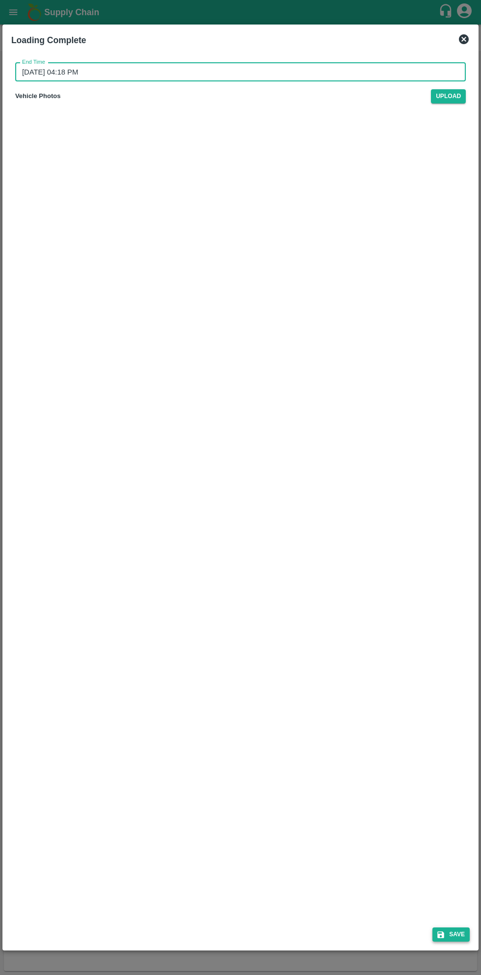
click at [442, 934] on icon "submit" at bounding box center [440, 934] width 7 height 7
type input "10/08/2025 11:19 PM"
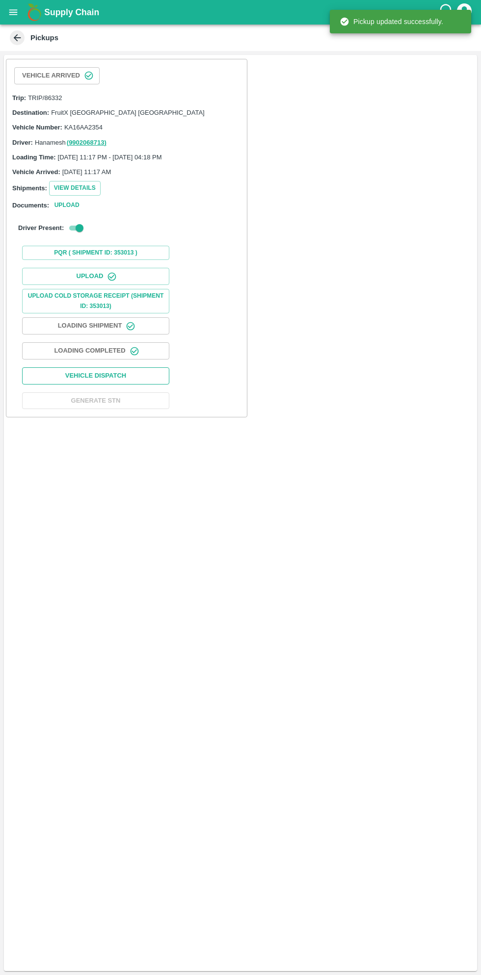
click at [123, 375] on button "Vehicle Dispatch" at bounding box center [95, 375] width 147 height 17
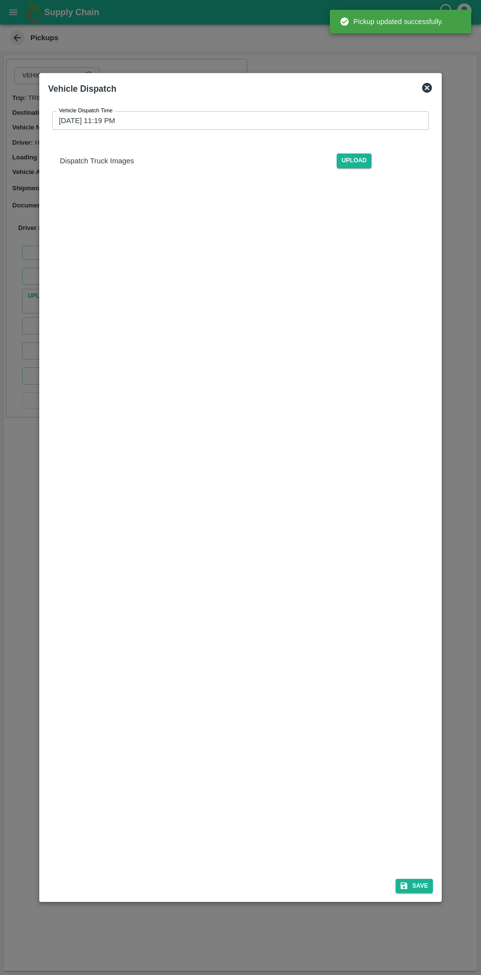
click at [271, 121] on input "10/08/2025 11:19 PM" at bounding box center [237, 120] width 370 height 19
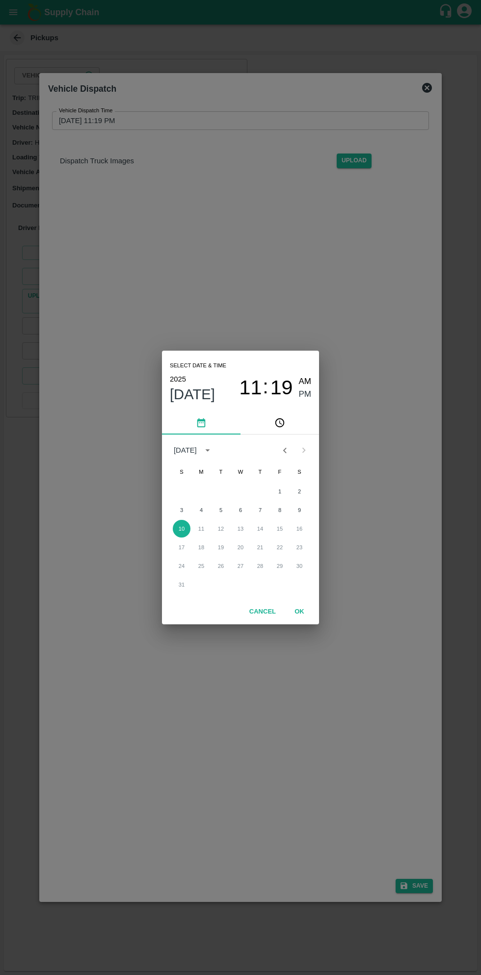
click at [248, 387] on span "11" at bounding box center [250, 388] width 23 height 24
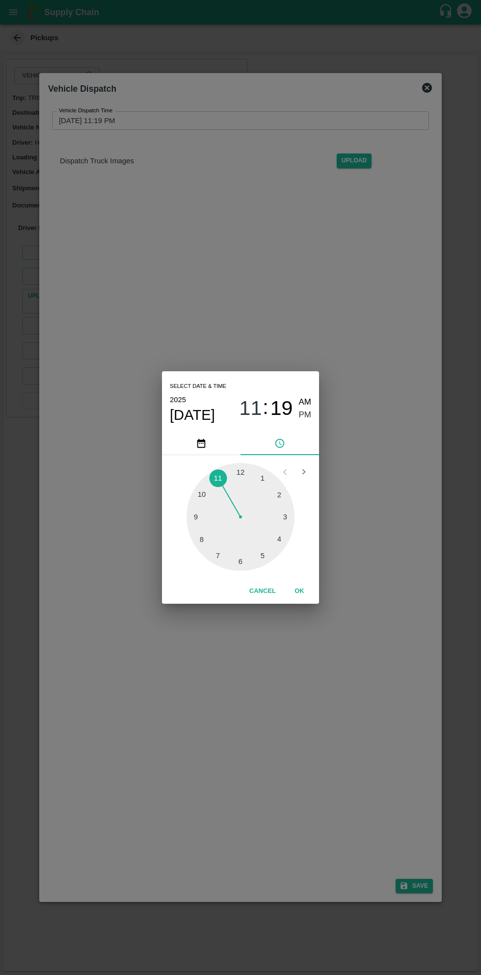
click at [268, 550] on div at bounding box center [240, 517] width 108 height 108
type input "10/08/2025 05:19 PM"
click at [310, 586] on button "OK" at bounding box center [298, 591] width 31 height 17
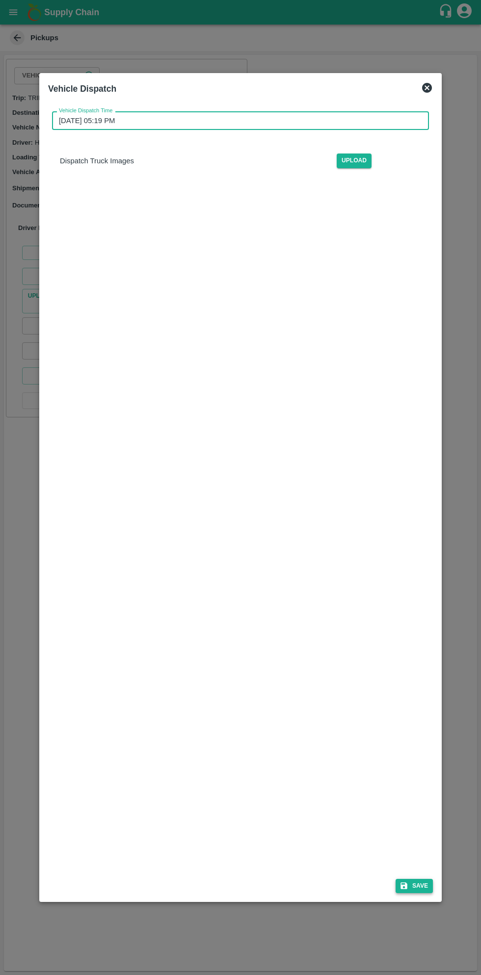
click at [406, 886] on icon "submit" at bounding box center [403, 886] width 7 height 7
